Goal: Task Accomplishment & Management: Manage account settings

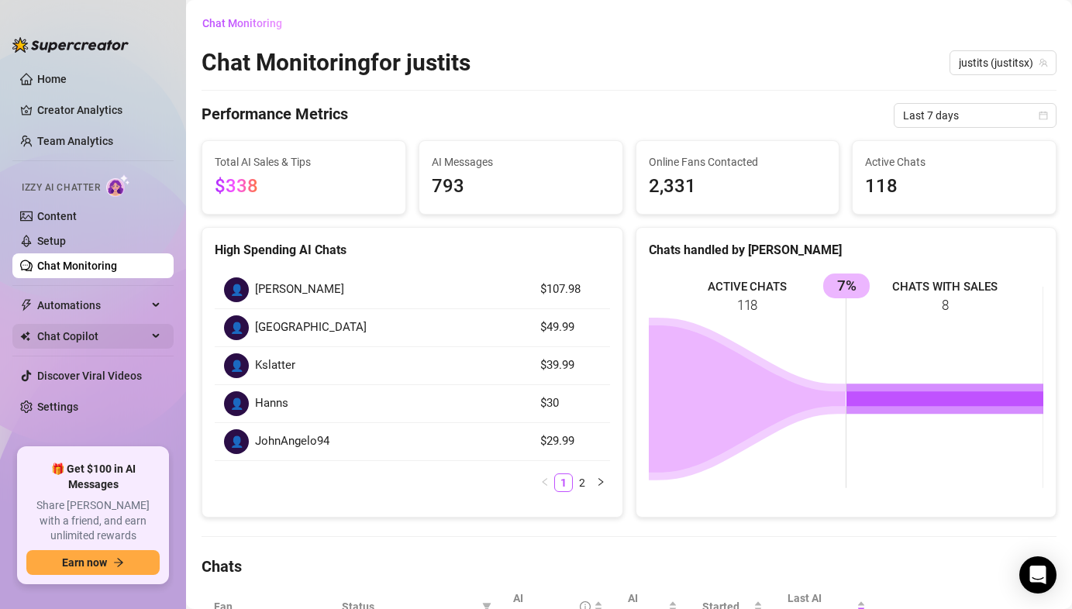
click at [75, 340] on span "Chat Copilot" at bounding box center [92, 336] width 110 height 25
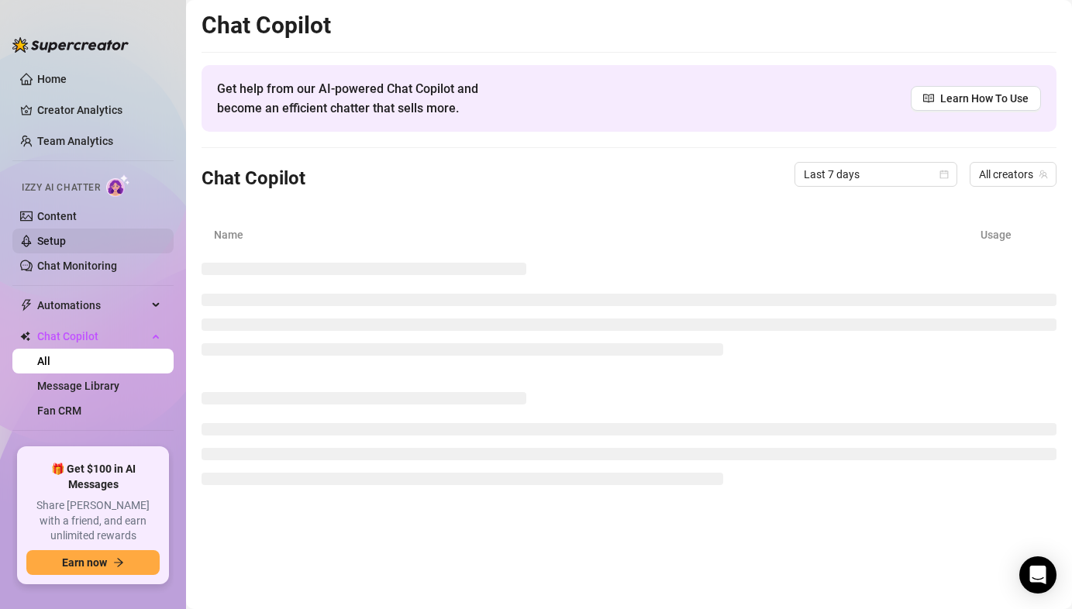
scroll to position [1, 0]
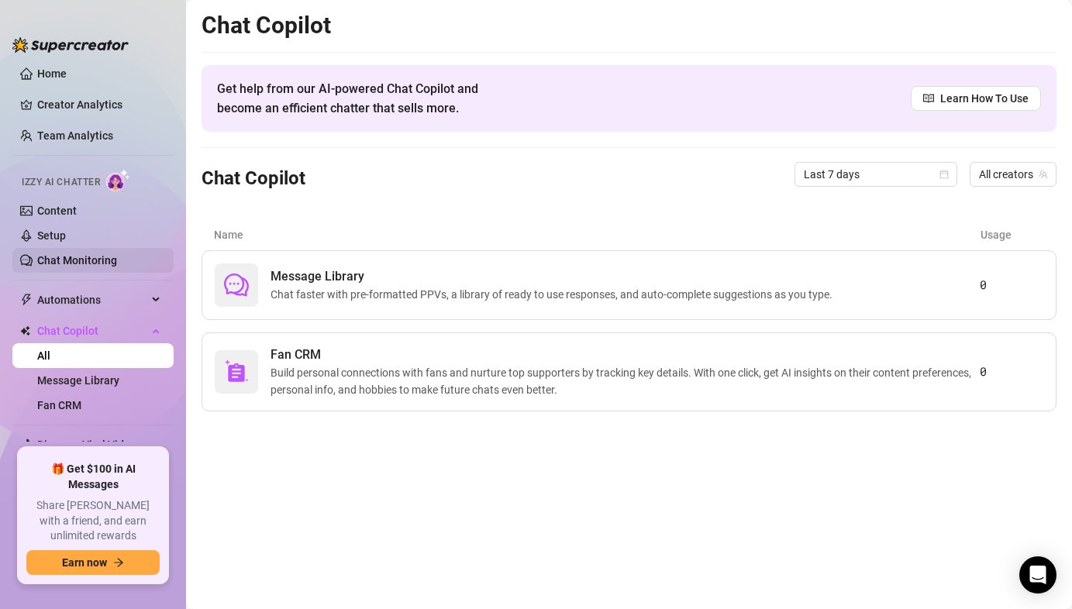
click at [86, 267] on link "Chat Monitoring" at bounding box center [77, 260] width 80 height 12
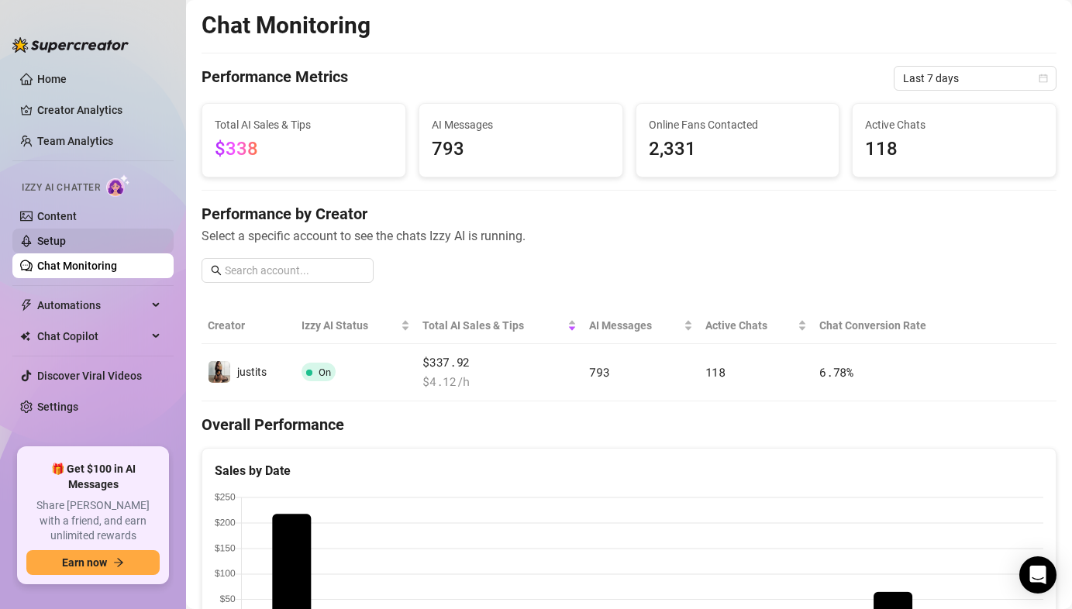
click at [66, 241] on link "Setup" at bounding box center [51, 241] width 29 height 12
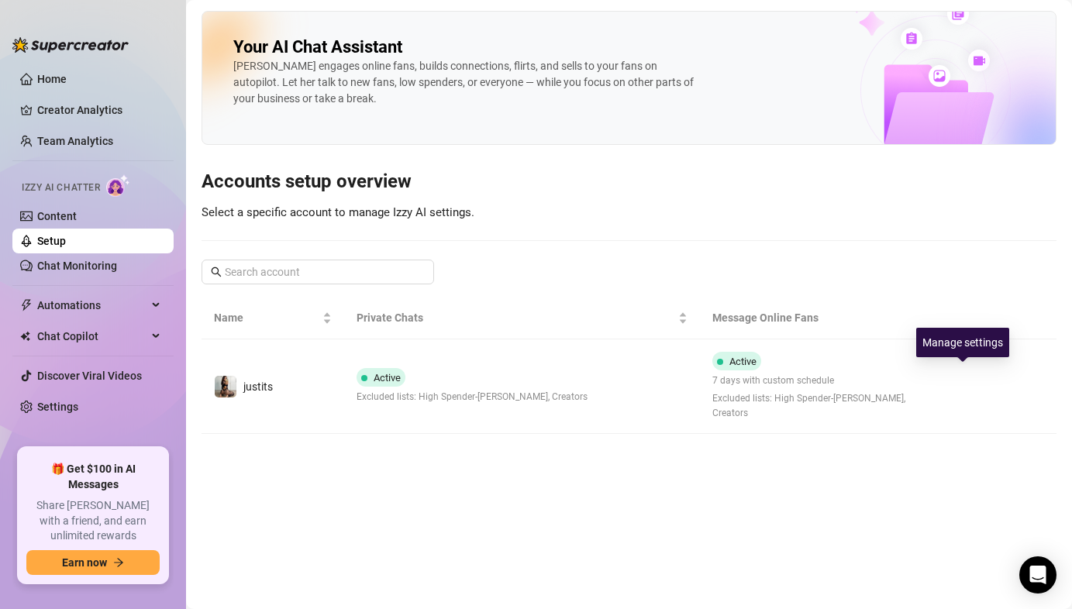
click at [959, 381] on icon "right" at bounding box center [962, 386] width 11 height 11
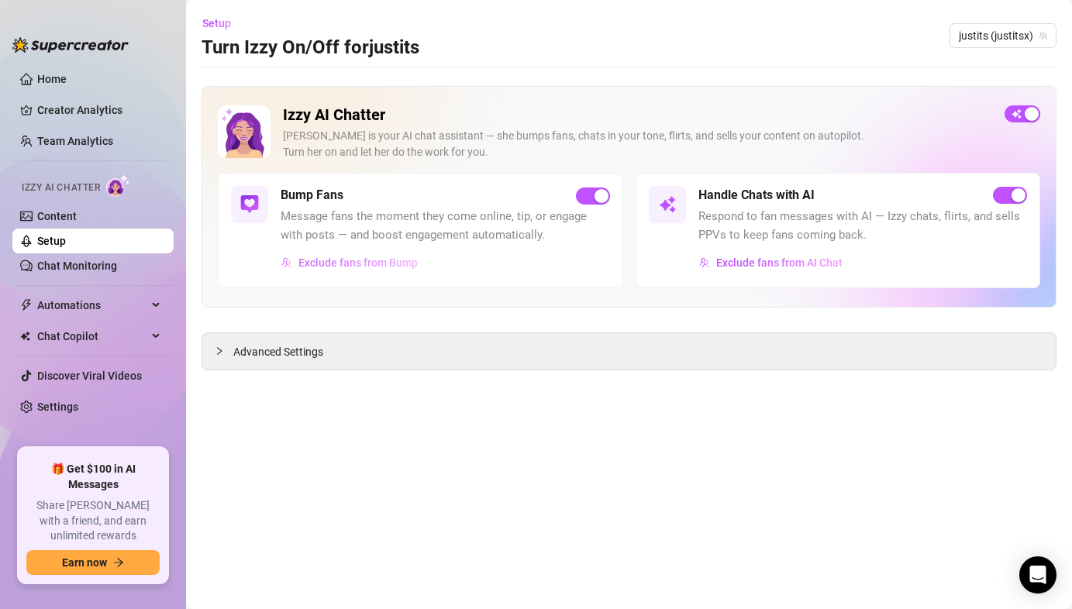
click at [365, 255] on button "Exclude fans from Bump" at bounding box center [350, 262] width 138 height 25
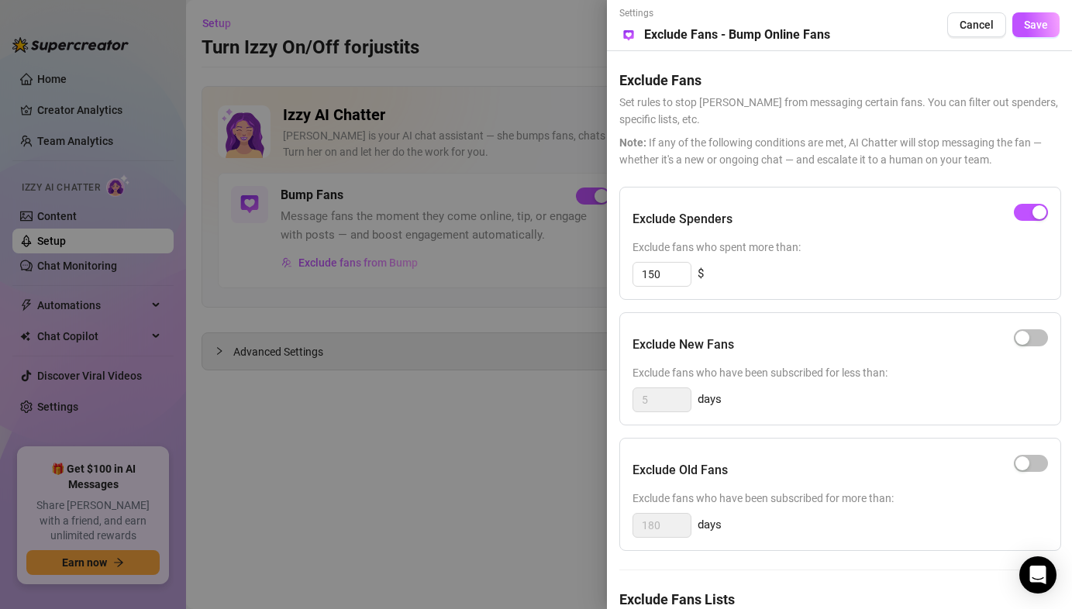
scroll to position [95, 0]
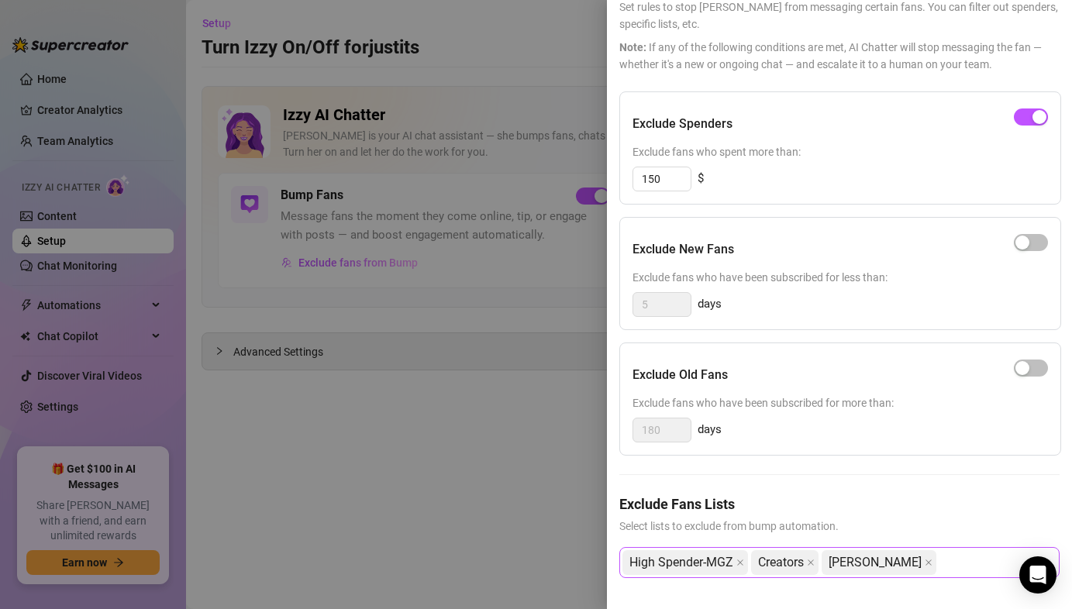
click at [943, 556] on div "High Spender-MGZ Creators [PERSON_NAME]" at bounding box center [831, 563] width 418 height 28
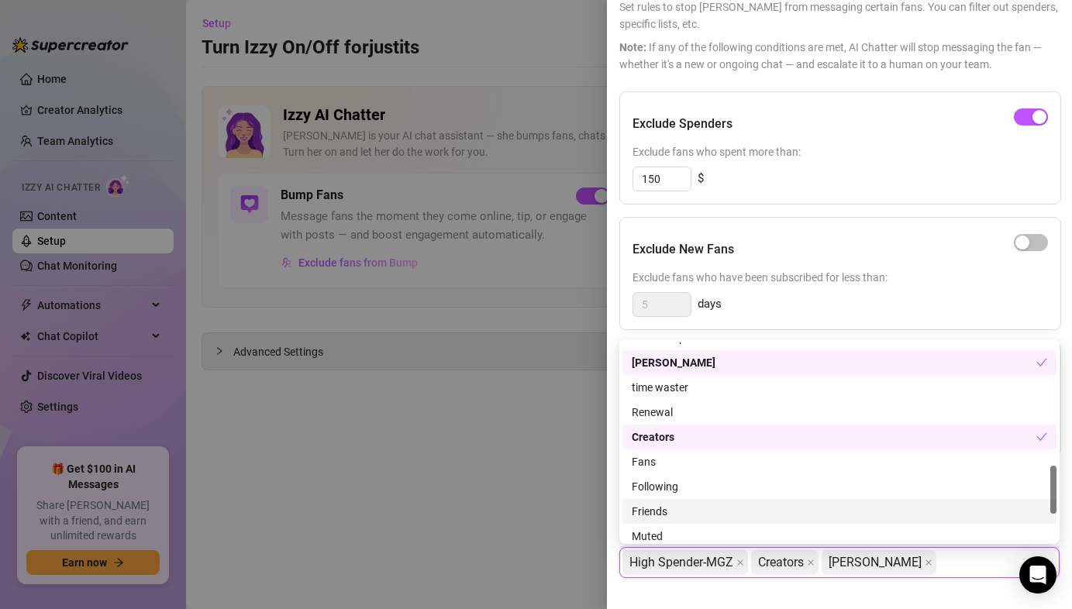
scroll to position [487, 0]
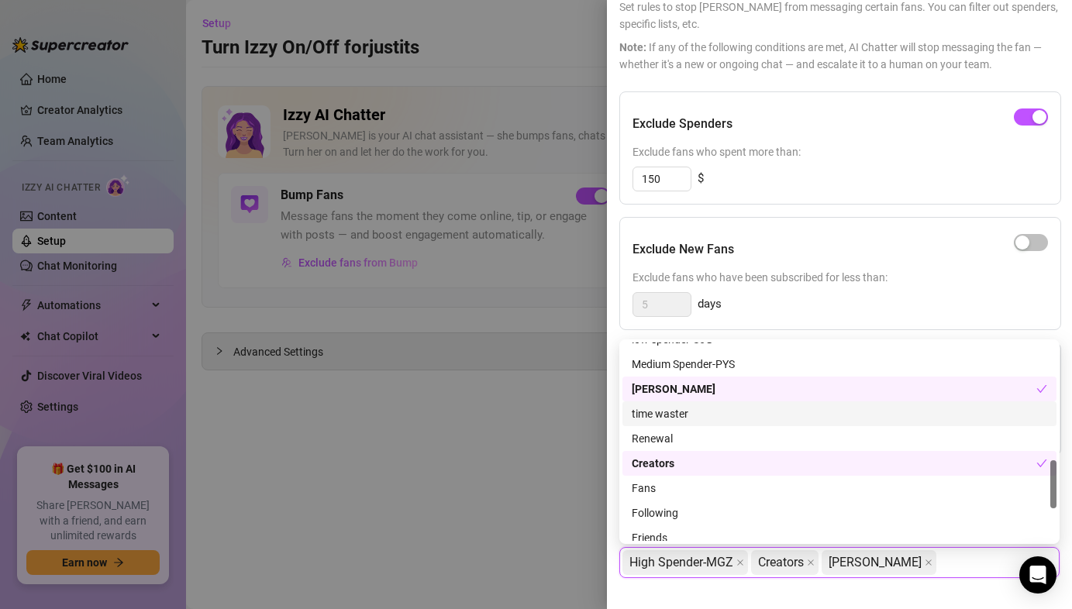
click at [741, 417] on div "time waster" at bounding box center [840, 413] width 416 height 17
click at [528, 444] on div at bounding box center [536, 304] width 1072 height 609
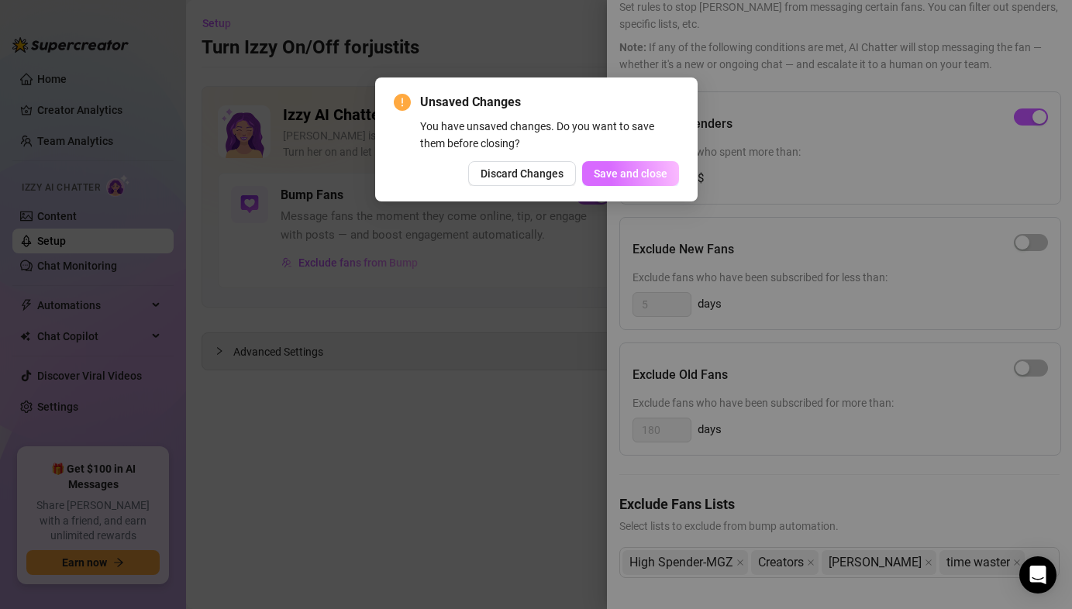
click at [633, 182] on button "Save and close" at bounding box center [630, 173] width 97 height 25
